Goal: Information Seeking & Learning: Learn about a topic

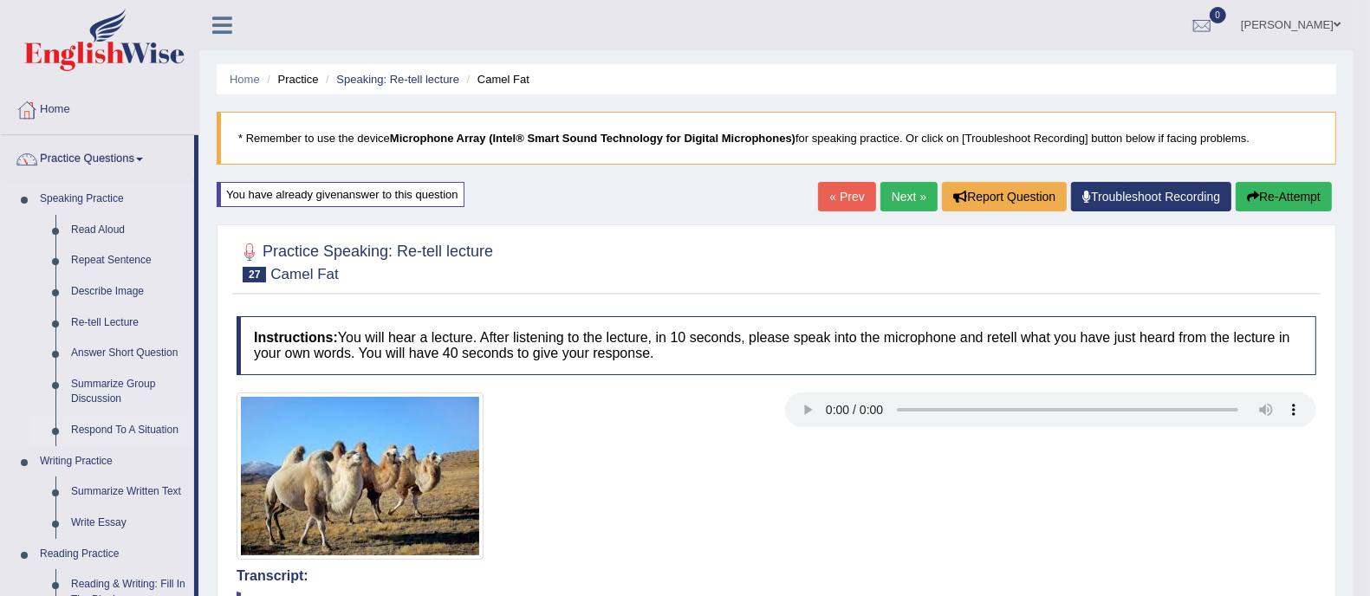
click at [117, 433] on link "Respond To A Situation" at bounding box center [128, 430] width 131 height 31
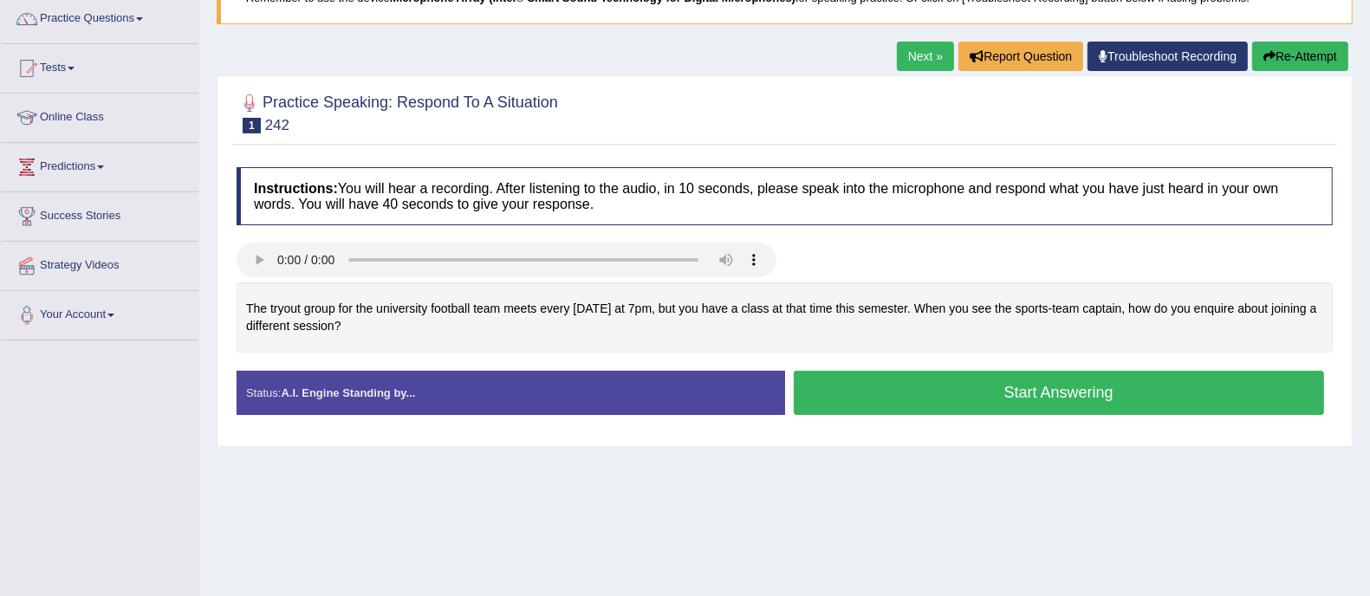
click at [1006, 393] on button "Start Answering" at bounding box center [1059, 393] width 531 height 44
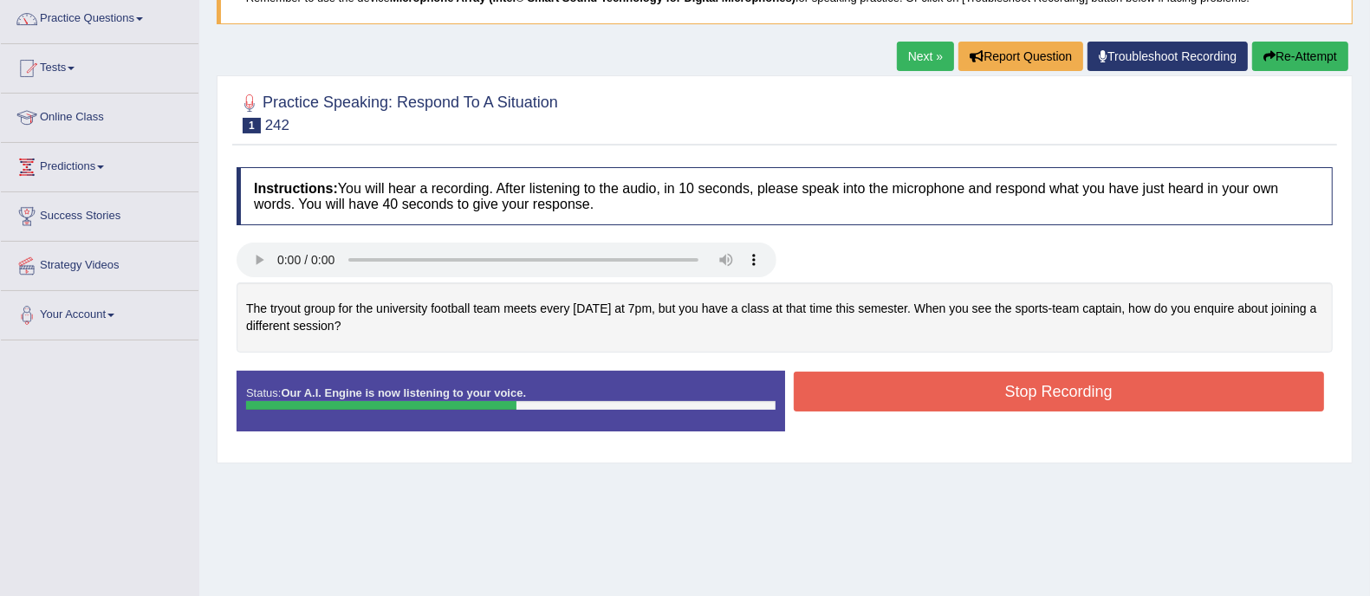
click at [1012, 396] on button "Stop Recording" at bounding box center [1059, 392] width 531 height 40
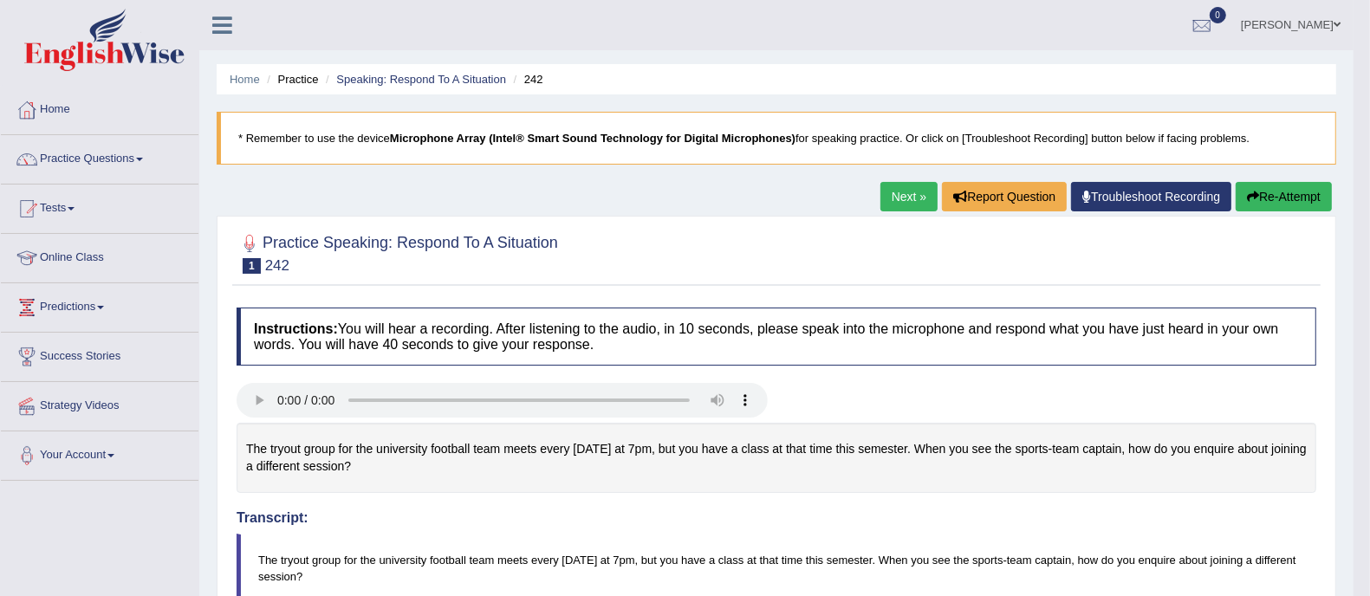
drag, startPoint x: 405, startPoint y: 243, endPoint x: 544, endPoint y: 243, distance: 139.6
click at [565, 243] on div "Practice Speaking: Respond To A Situation 1 242" at bounding box center [776, 255] width 1089 height 61
click at [541, 243] on h2 "Practice Speaking: Respond To A Situation 1 242" at bounding box center [398, 252] width 322 height 43
